Goal: Task Accomplishment & Management: Manage account settings

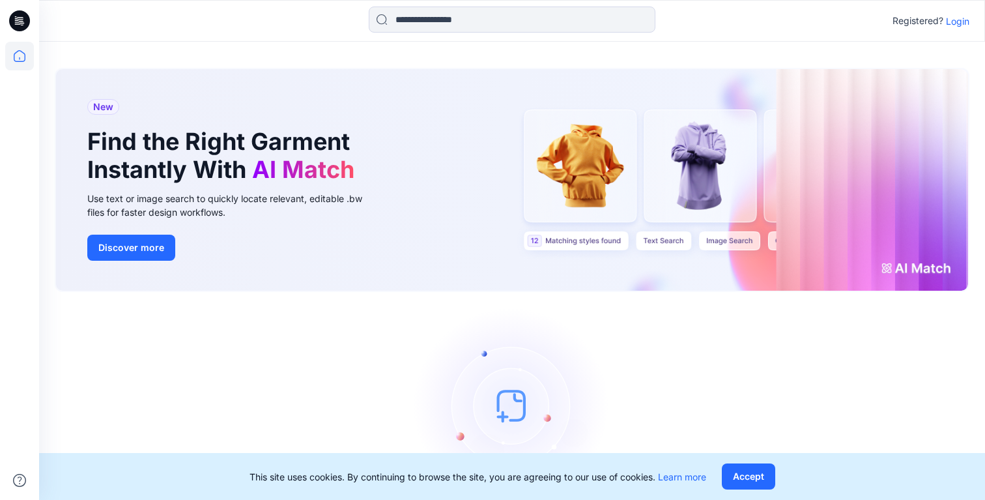
click at [964, 18] on p "Login" at bounding box center [957, 21] width 23 height 14
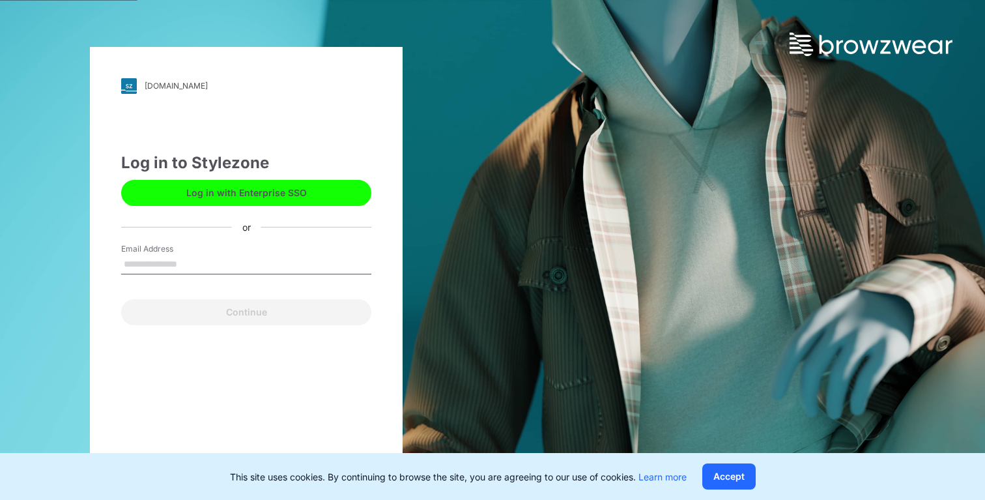
click at [278, 191] on button "Log in with Enterprise SSO" at bounding box center [246, 193] width 250 height 26
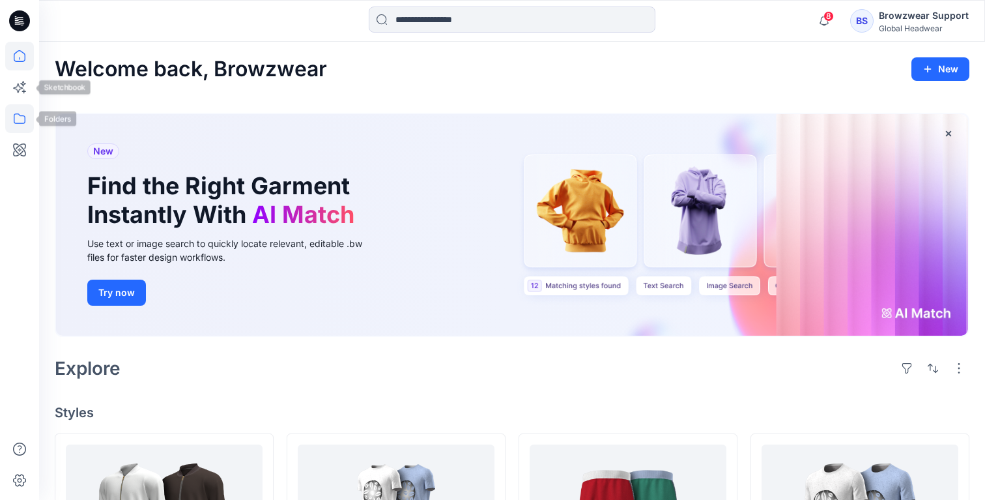
click at [17, 120] on icon at bounding box center [19, 118] width 29 height 29
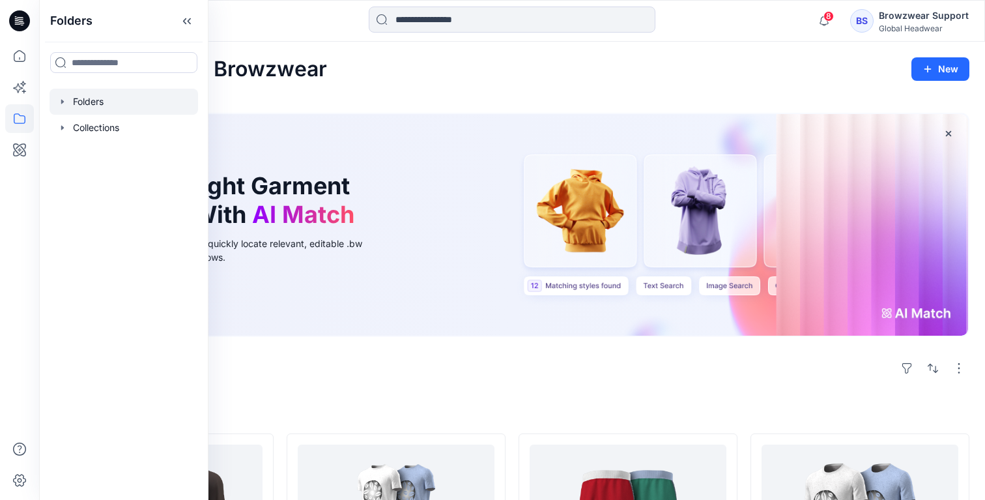
click at [79, 103] on div at bounding box center [124, 102] width 149 height 26
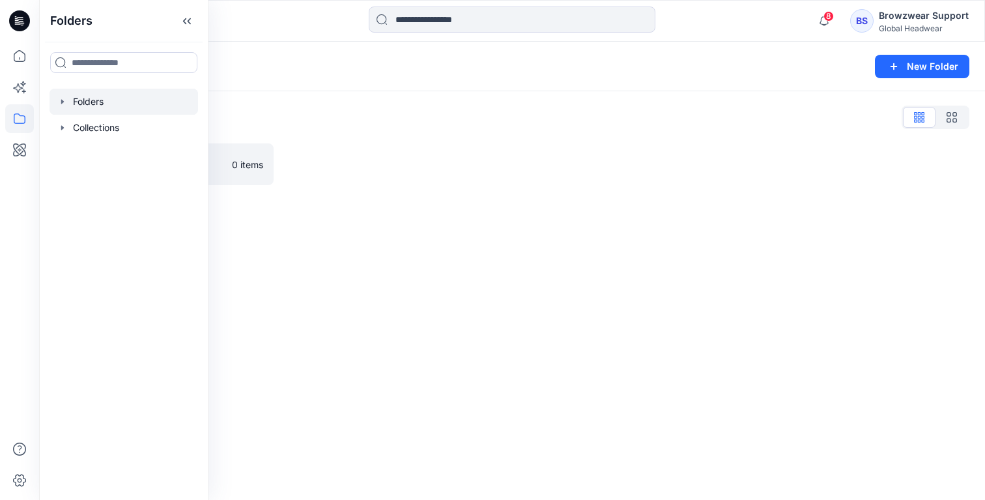
click at [457, 106] on div "Folders List BW Collab_Testing 0 items" at bounding box center [512, 145] width 946 height 109
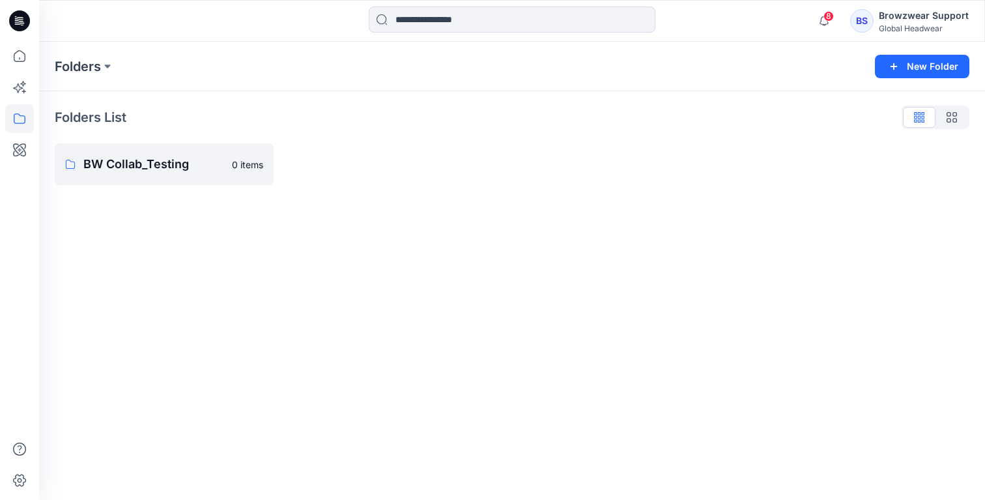
click at [895, 11] on div "Browzwear Support" at bounding box center [924, 16] width 90 height 16
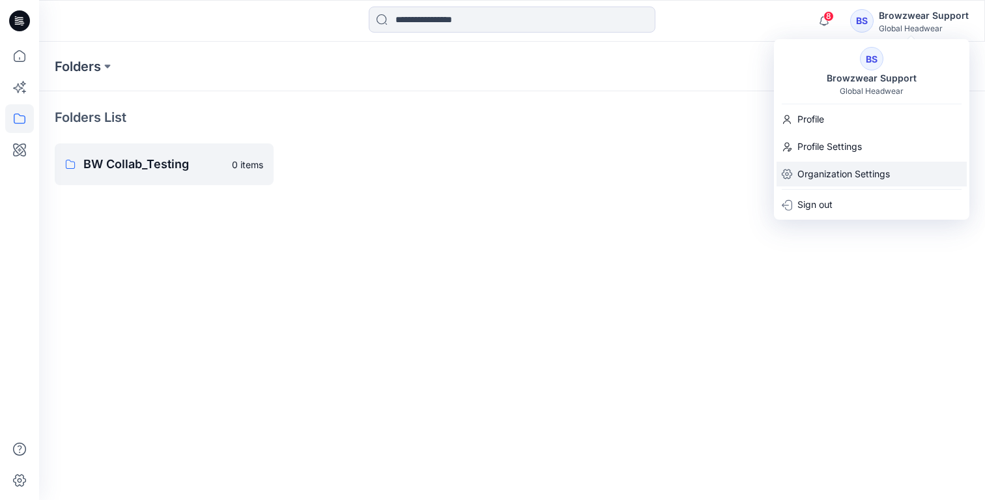
click at [839, 167] on p "Organization Settings" at bounding box center [843, 174] width 93 height 25
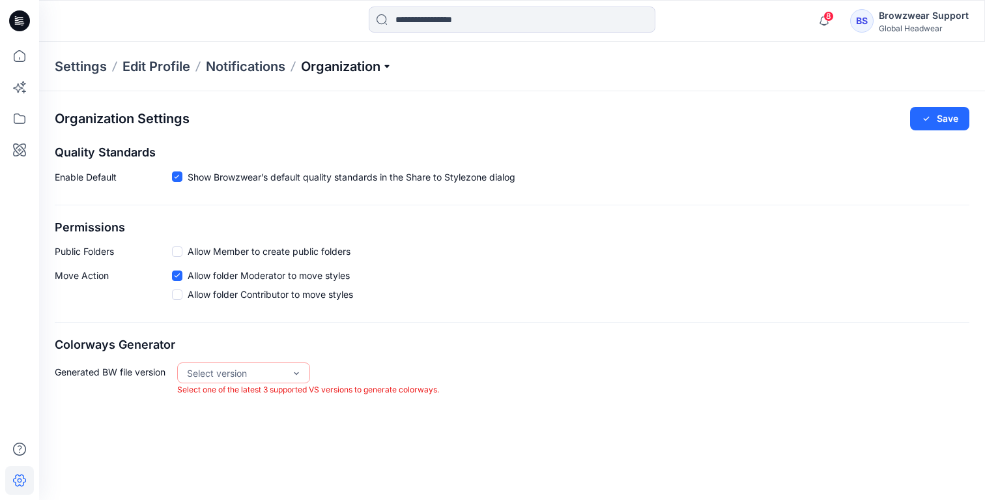
click at [346, 70] on p "Organization" at bounding box center [346, 66] width 91 height 18
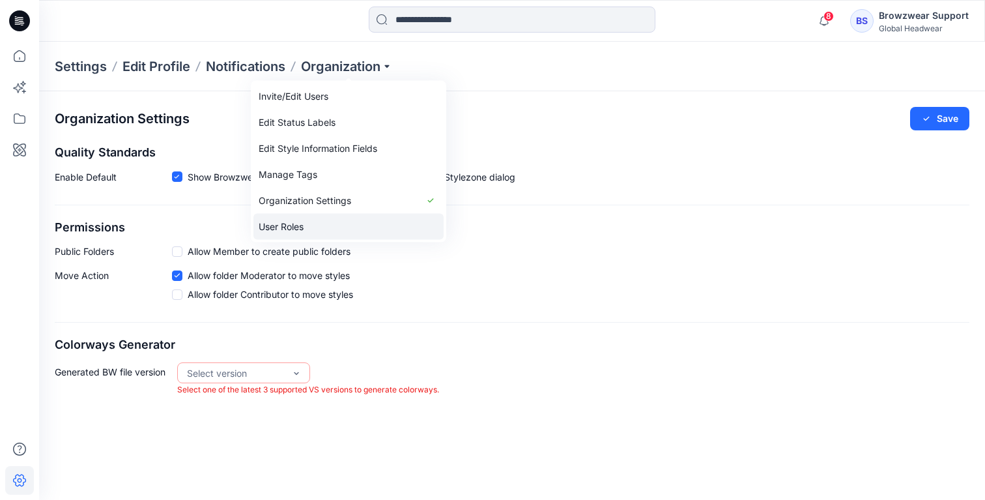
click at [313, 222] on link "User Roles" at bounding box center [348, 227] width 190 height 26
